Goal: Task Accomplishment & Management: Manage account settings

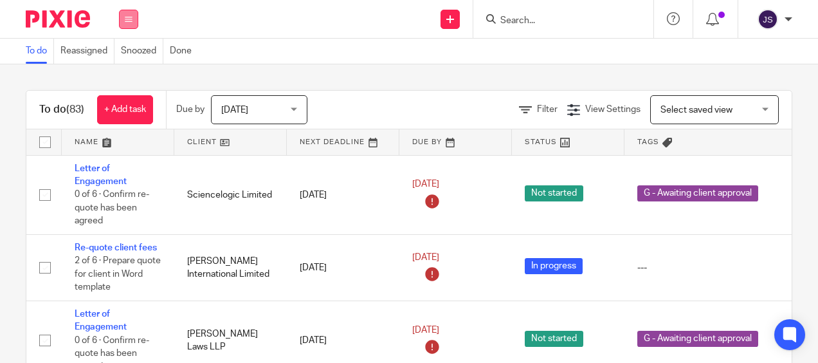
click at [133, 20] on button at bounding box center [128, 19] width 19 height 19
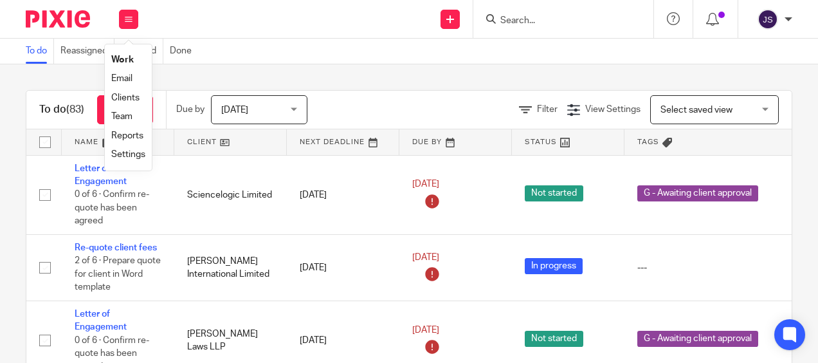
click at [131, 116] on link "Team" at bounding box center [121, 116] width 21 height 9
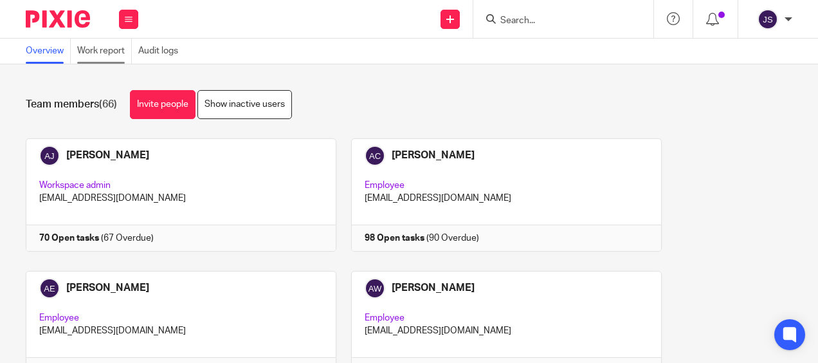
click at [119, 51] on link "Work report" at bounding box center [104, 51] width 55 height 25
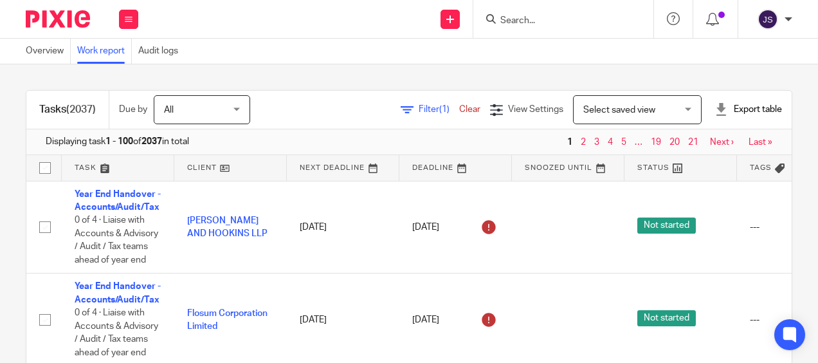
click at [419, 111] on span "Filter (1)" at bounding box center [439, 109] width 41 height 9
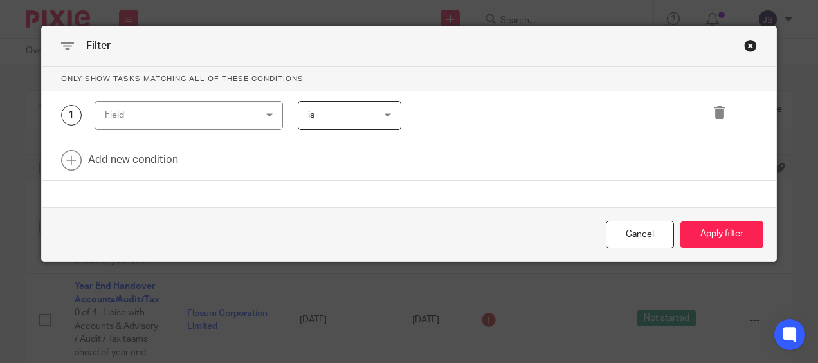
click at [221, 113] on div "Field" at bounding box center [176, 115] width 142 height 27
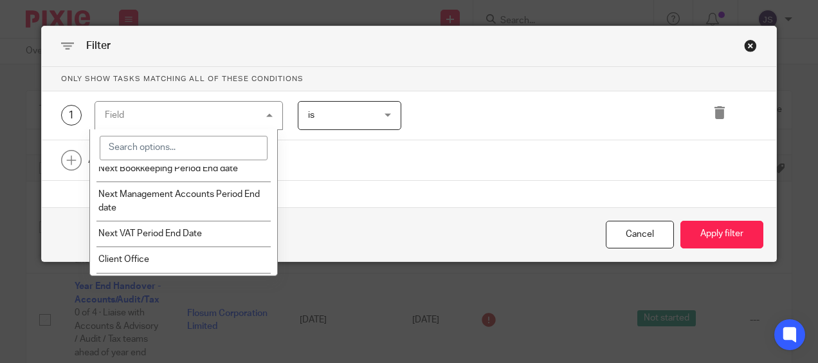
scroll to position [1649, 0]
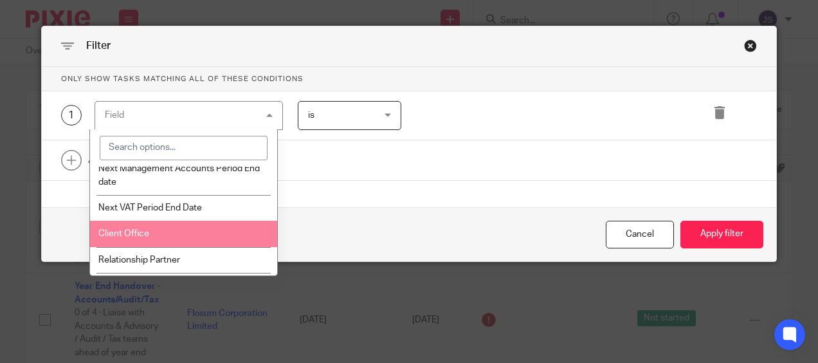
click at [243, 240] on li "Client Office" at bounding box center [184, 234] width 188 height 26
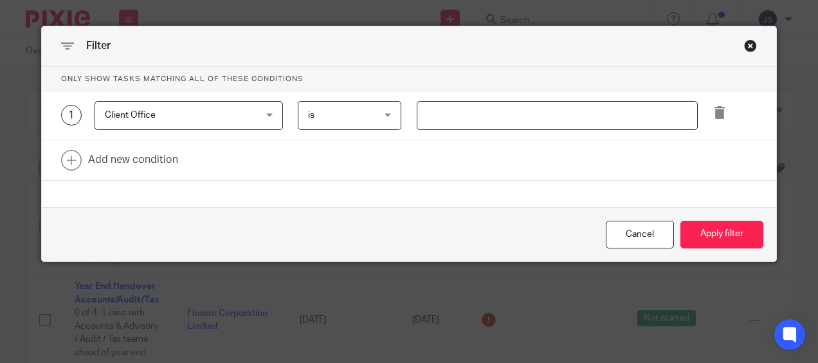
click at [446, 117] on input "text" at bounding box center [557, 115] width 281 height 29
type input "Stevenage"
click at [152, 167] on link at bounding box center [409, 160] width 735 height 40
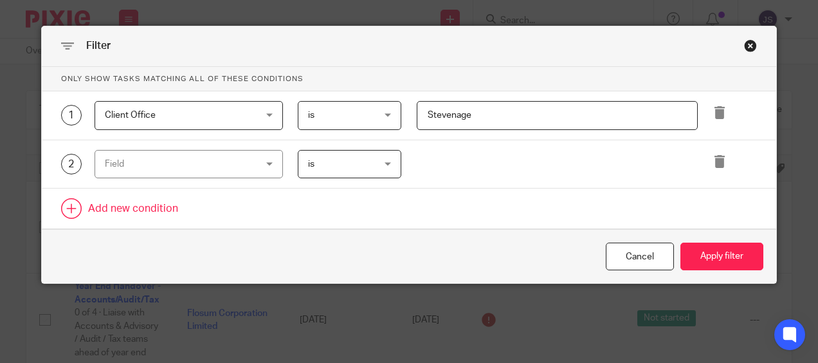
click at [152, 167] on div "Field" at bounding box center [176, 164] width 142 height 27
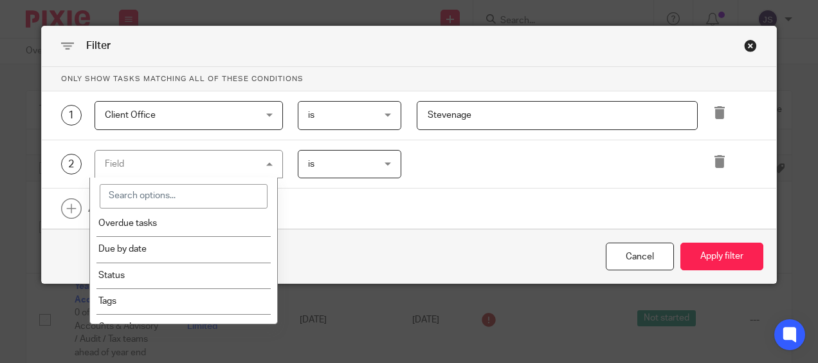
scroll to position [188, 0]
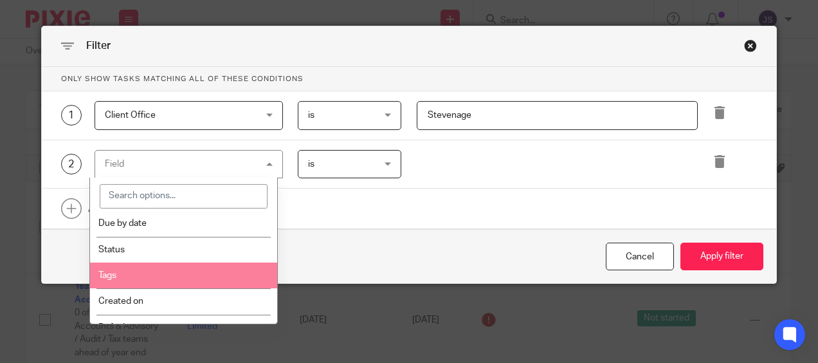
click at [249, 278] on li "Tags" at bounding box center [184, 275] width 188 height 26
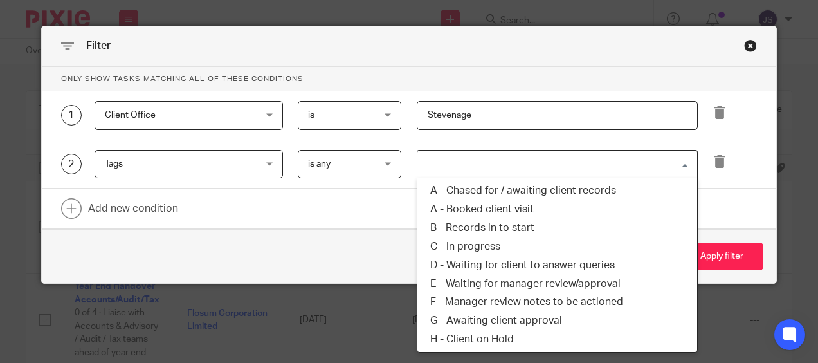
click at [440, 167] on input "Search for option" at bounding box center [554, 164] width 271 height 23
type input "wa"
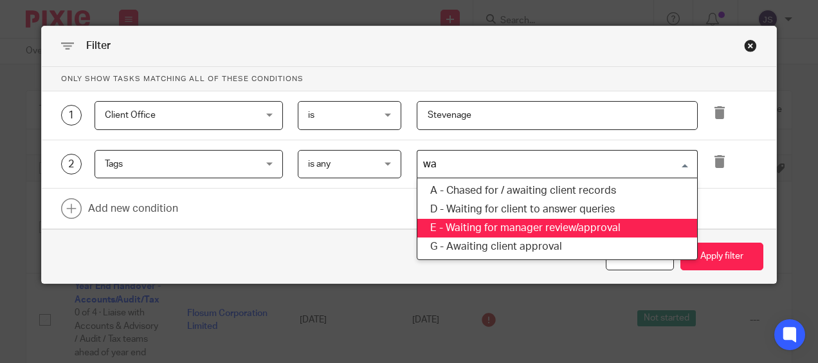
click at [481, 221] on li "E - Waiting for manager review/approval" at bounding box center [557, 228] width 280 height 19
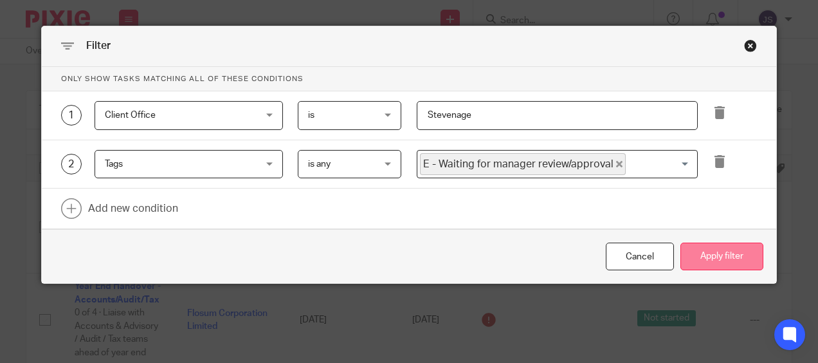
click at [706, 268] on button "Apply filter" at bounding box center [722, 257] width 83 height 28
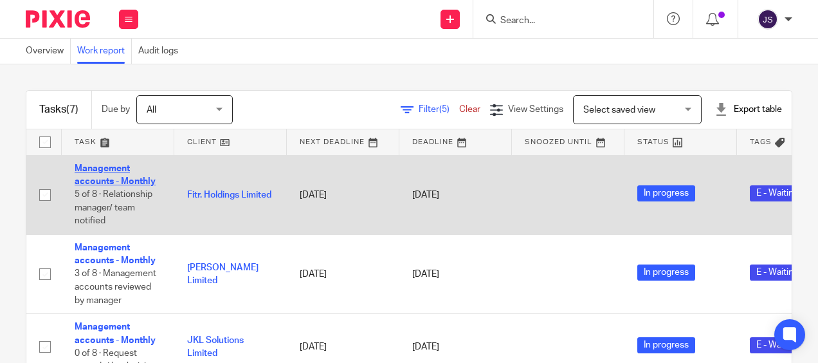
click at [141, 184] on link "Management accounts - Monthly" at bounding box center [115, 175] width 81 height 22
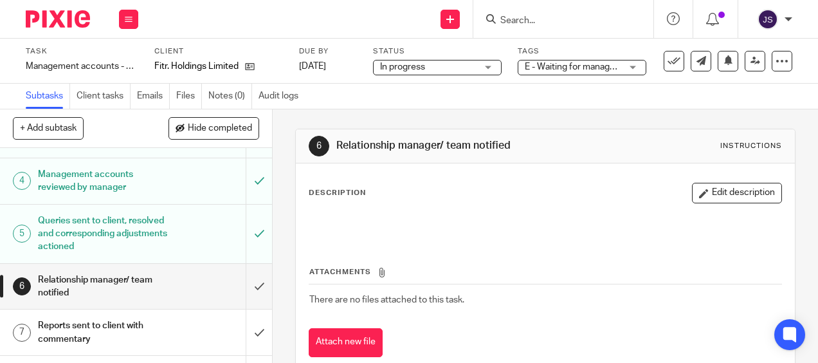
scroll to position [123, 0]
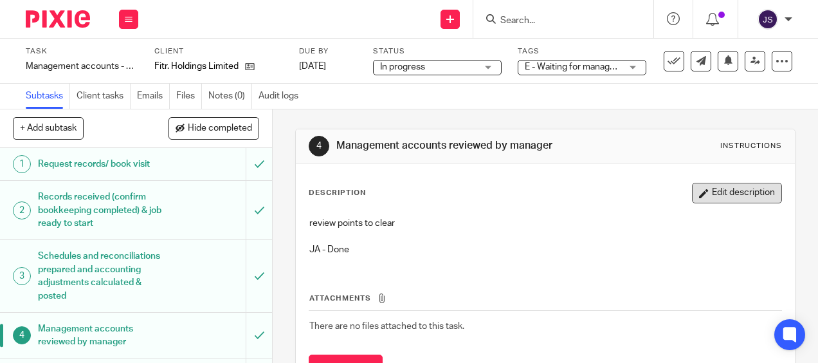
click at [711, 194] on button "Edit description" at bounding box center [737, 193] width 90 height 21
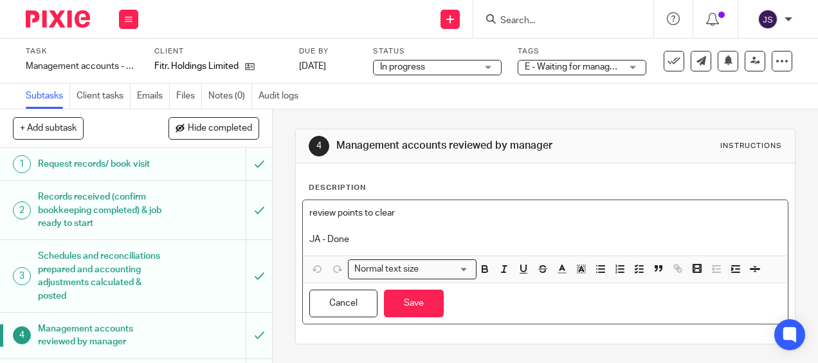
click at [367, 241] on p "JA - Done" at bounding box center [545, 239] width 472 height 13
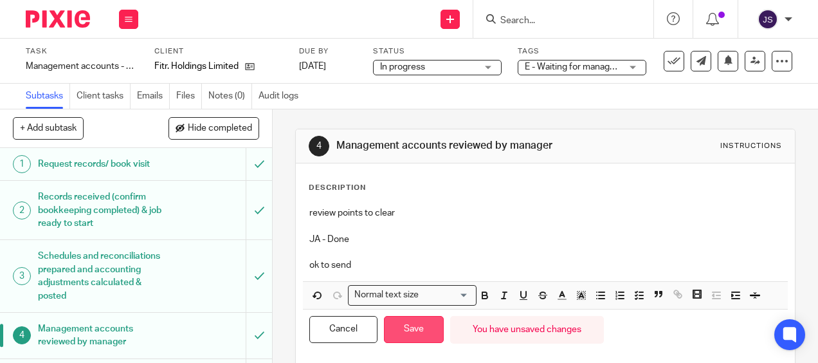
click at [400, 336] on button "Save" at bounding box center [414, 330] width 60 height 28
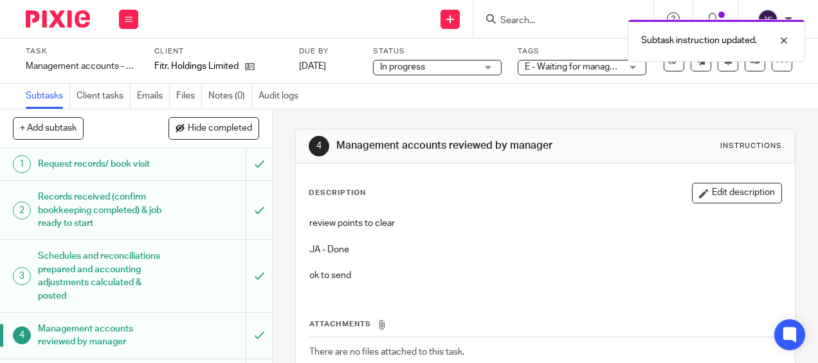
click at [577, 68] on span "E - Waiting for manager review/approval" at bounding box center [604, 66] width 158 height 9
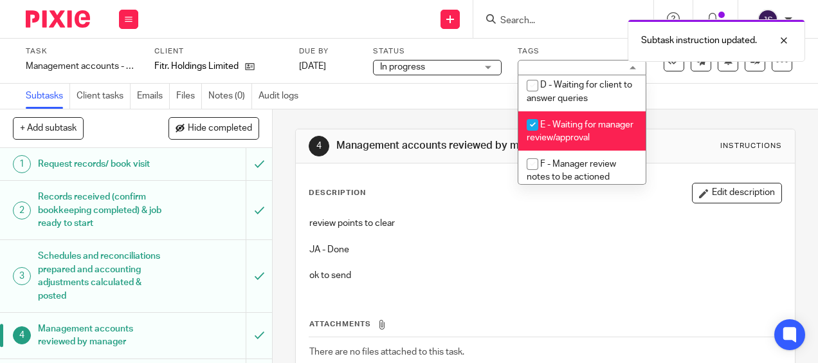
scroll to position [147, 0]
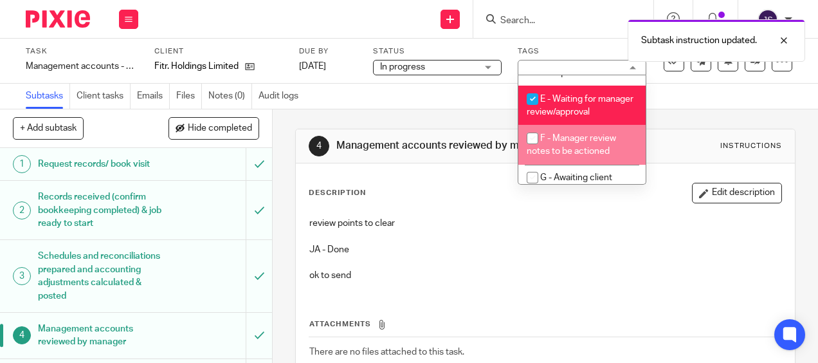
click at [609, 160] on li "F - Manager review notes to be actioned" at bounding box center [581, 144] width 127 height 39
checkbox input "true"
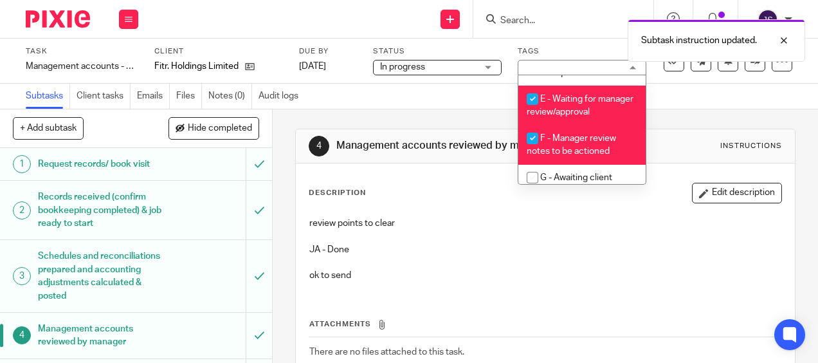
click at [580, 100] on span "E - Waiting for manager review/approval" at bounding box center [580, 106] width 107 height 23
checkbox input "false"
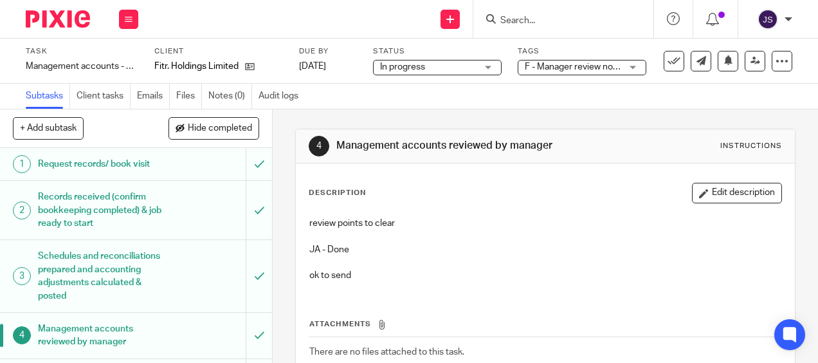
click at [693, 96] on div "Subtasks Client tasks Emails Files Notes (0) Audit logs" at bounding box center [409, 97] width 818 height 26
click at [751, 64] on icon at bounding box center [756, 61] width 10 height 10
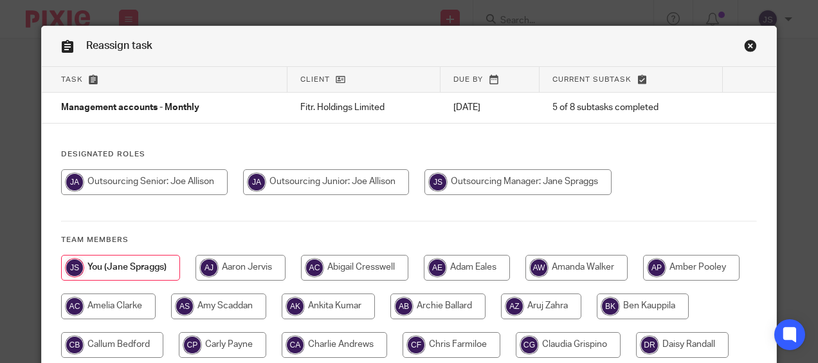
click at [367, 194] on div at bounding box center [409, 188] width 697 height 39
click at [367, 188] on input "radio" at bounding box center [326, 182] width 166 height 26
radio input "true"
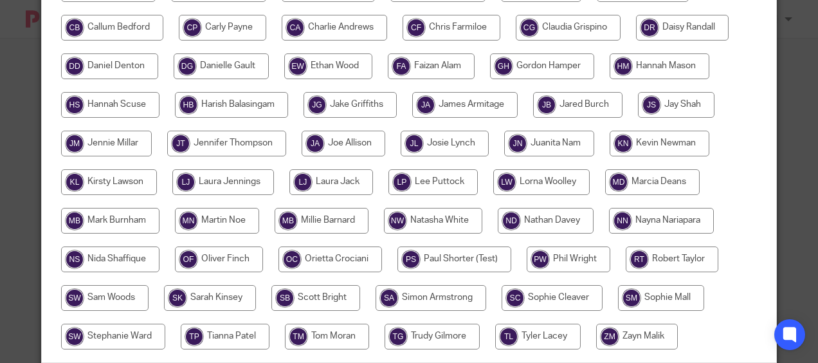
scroll to position [396, 0]
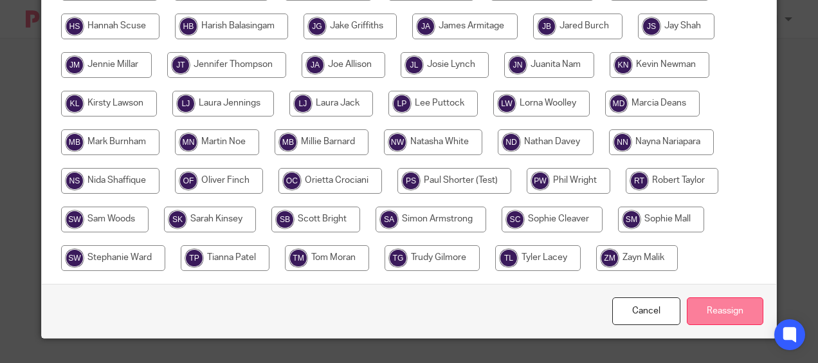
click at [731, 309] on input "Reassign" at bounding box center [725, 311] width 77 height 28
